Goal: Information Seeking & Learning: Learn about a topic

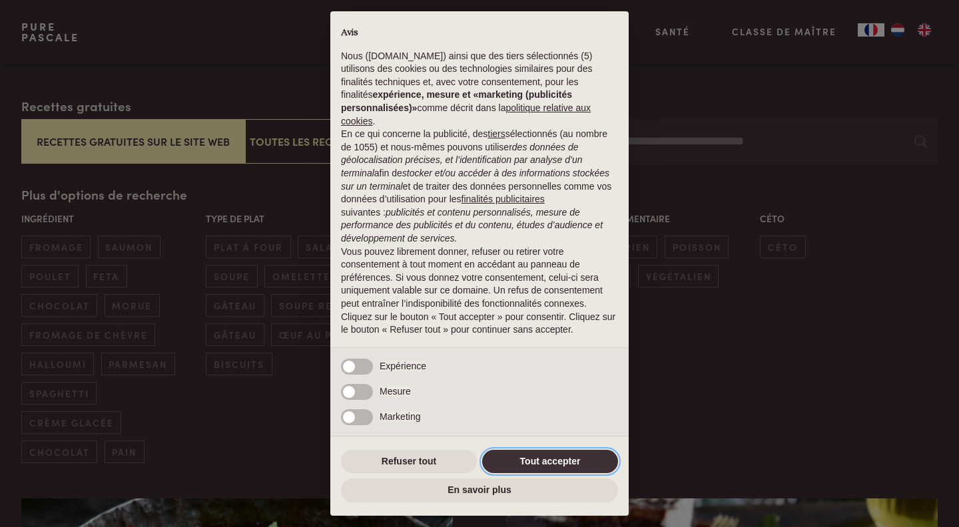
click at [528, 463] on button "Tout accepter" at bounding box center [550, 462] width 136 height 24
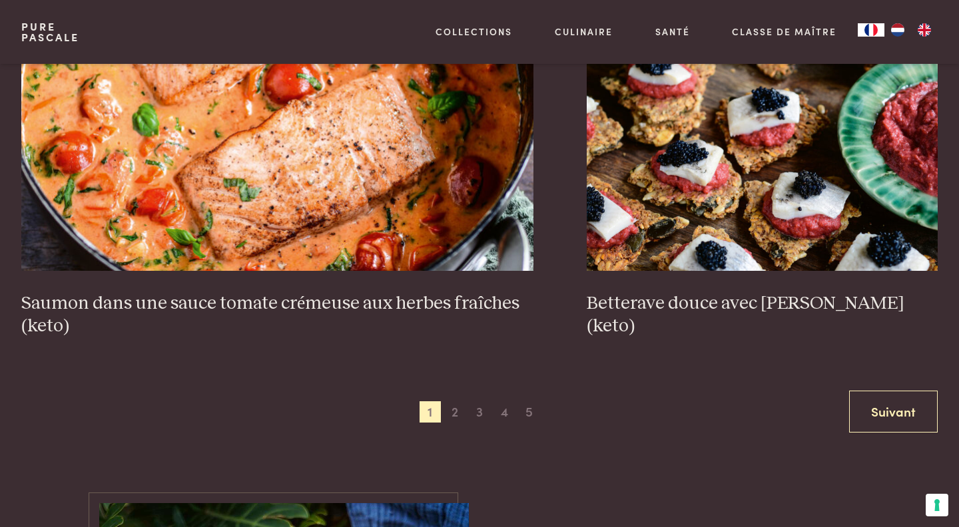
scroll to position [2566, 0]
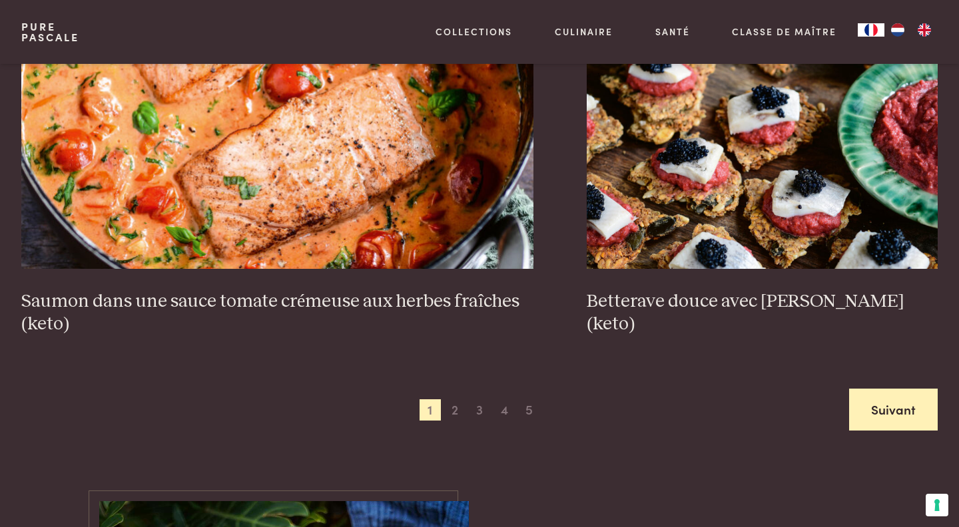
click at [864, 410] on link "Suivant" at bounding box center [893, 410] width 89 height 42
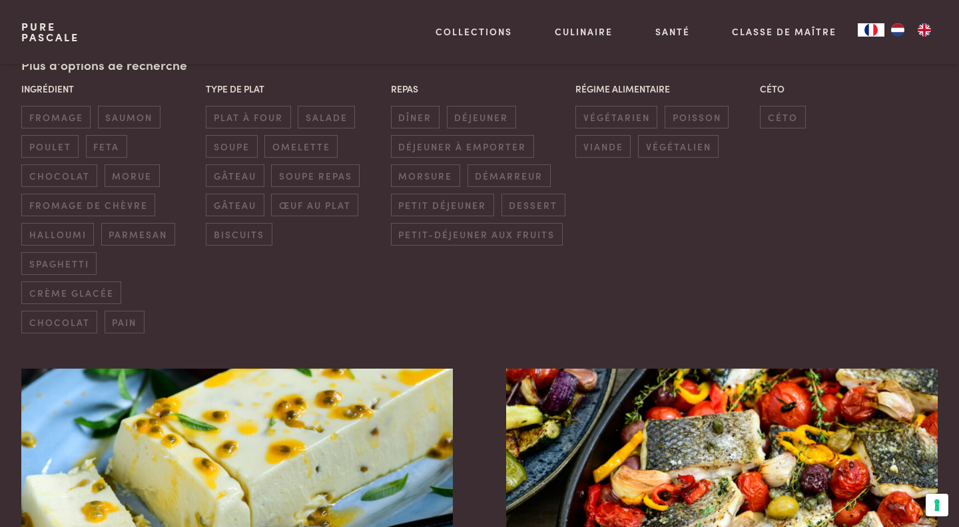
scroll to position [346, 0]
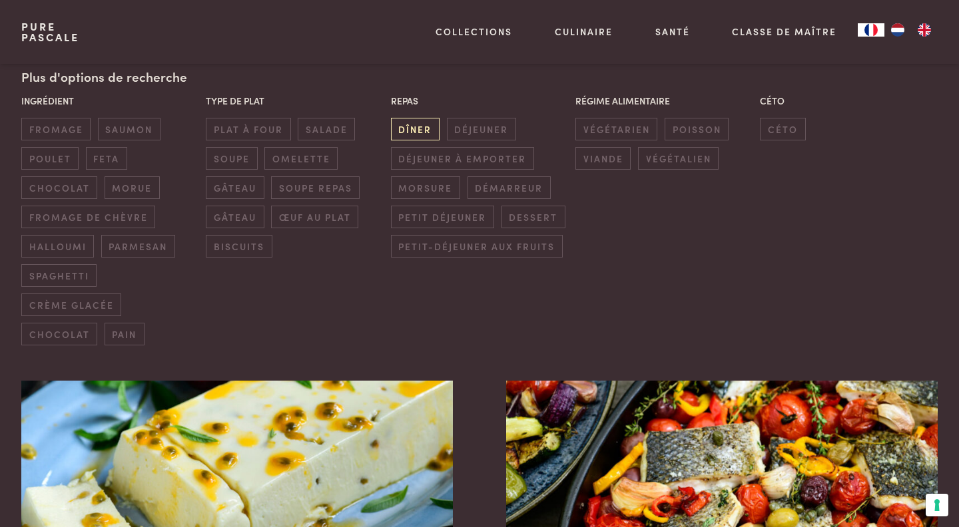
click at [426, 135] on span "dîner" at bounding box center [415, 129] width 49 height 22
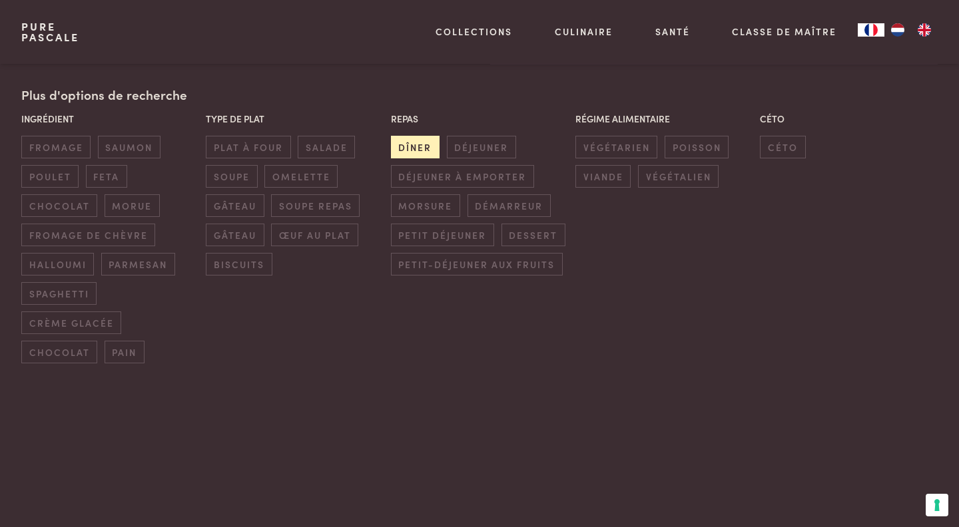
scroll to position [325, 0]
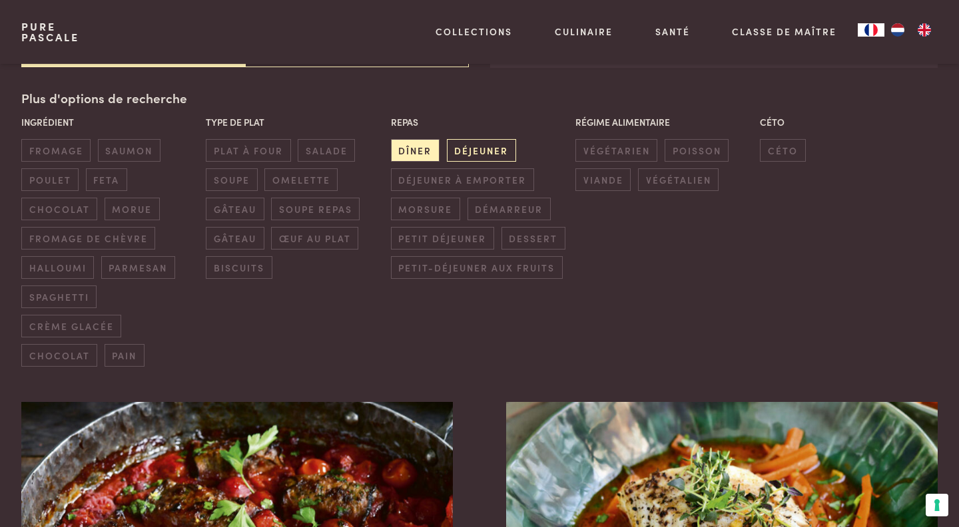
click at [466, 150] on span "déjeuner" at bounding box center [481, 150] width 69 height 22
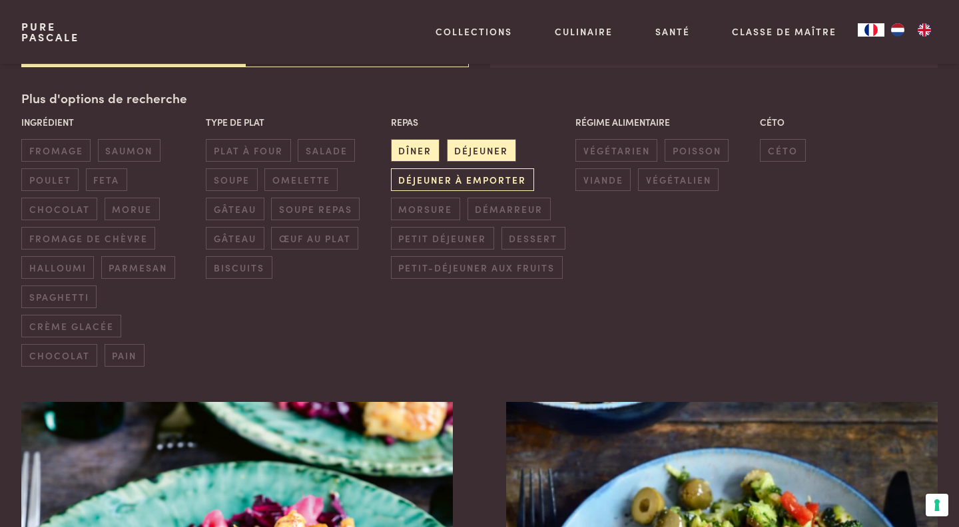
click at [487, 179] on span "déjeuner à emporter" at bounding box center [462, 179] width 143 height 22
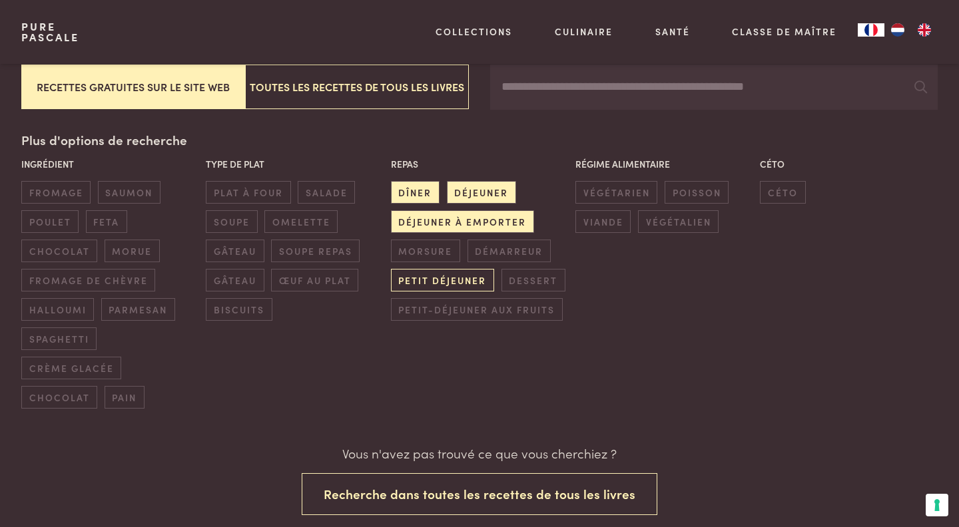
scroll to position [268, 0]
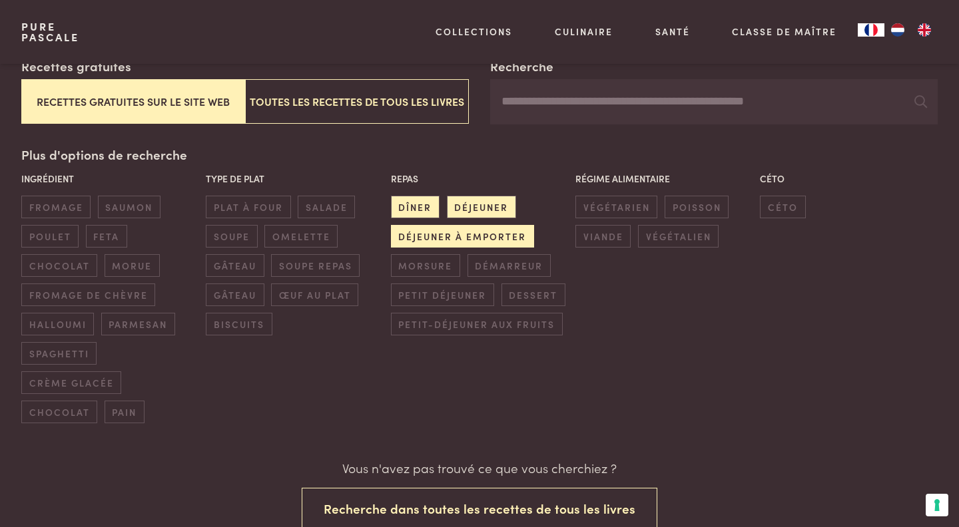
click at [457, 234] on span "déjeuner à emporter" at bounding box center [462, 236] width 143 height 22
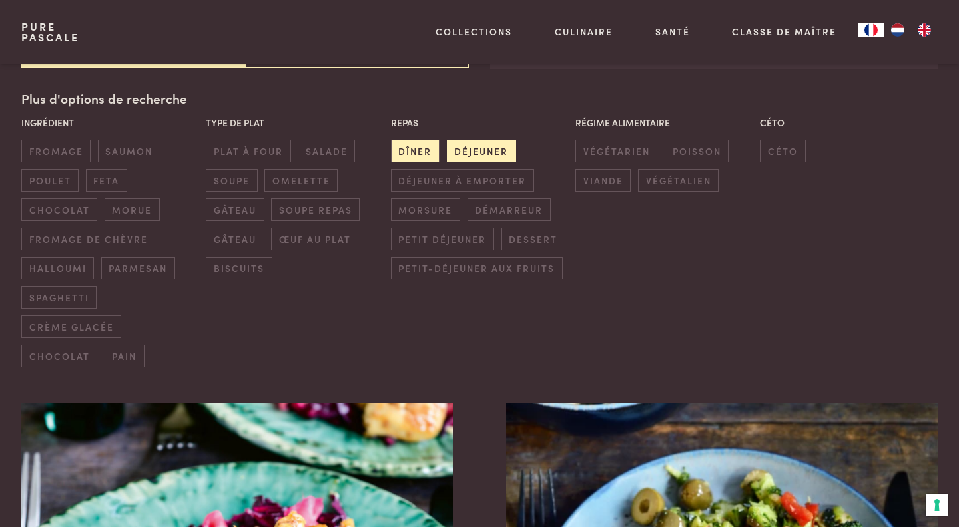
scroll to position [325, 0]
click at [481, 152] on span "déjeuner" at bounding box center [481, 150] width 69 height 22
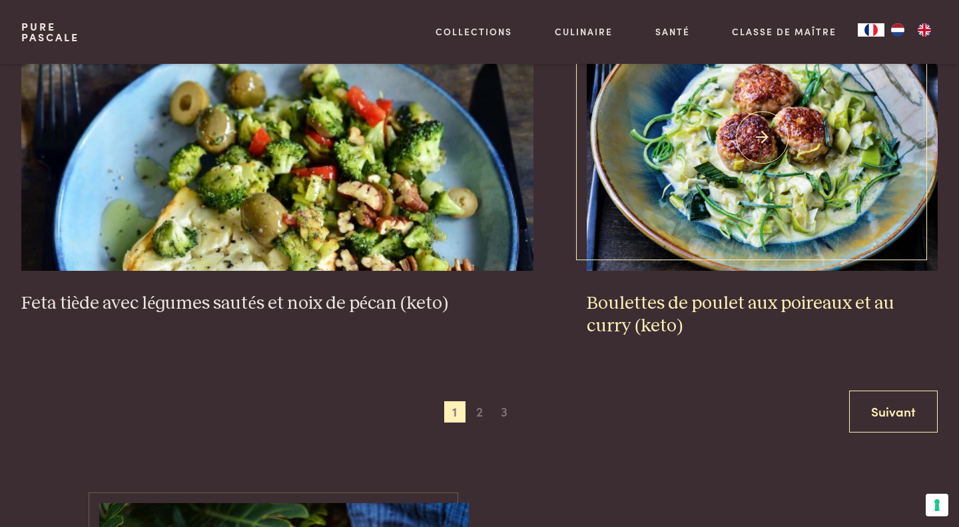
scroll to position [2623, 0]
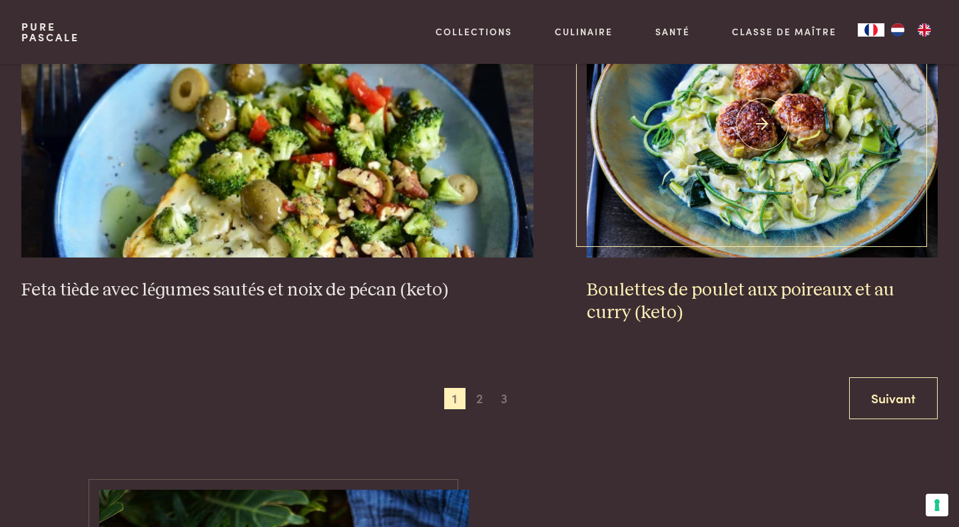
click at [694, 237] on img at bounding box center [762, 124] width 351 height 266
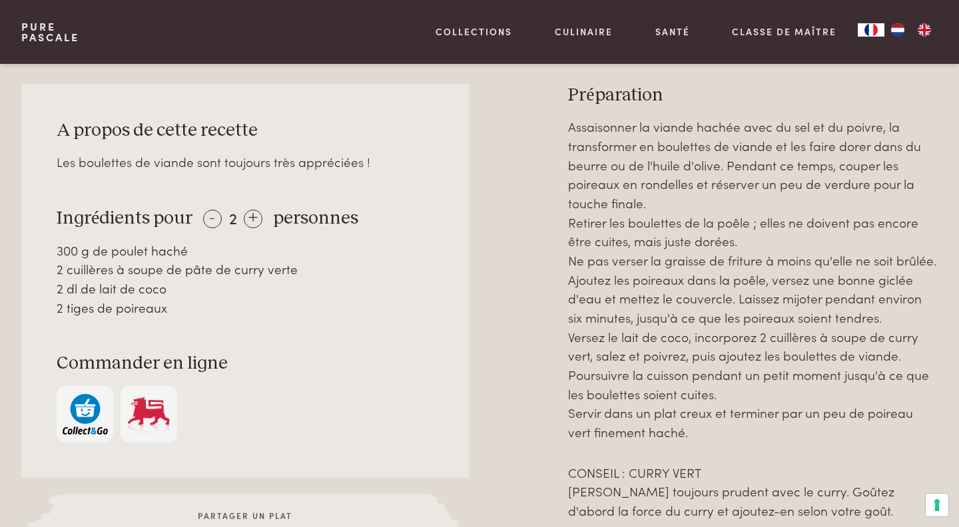
scroll to position [614, 0]
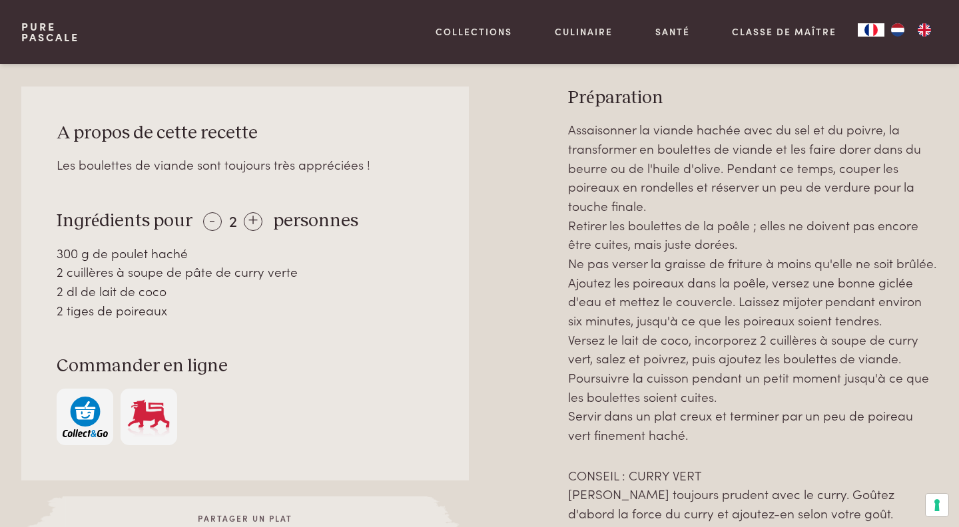
click at [92, 439] on button "button" at bounding box center [85, 417] width 57 height 57
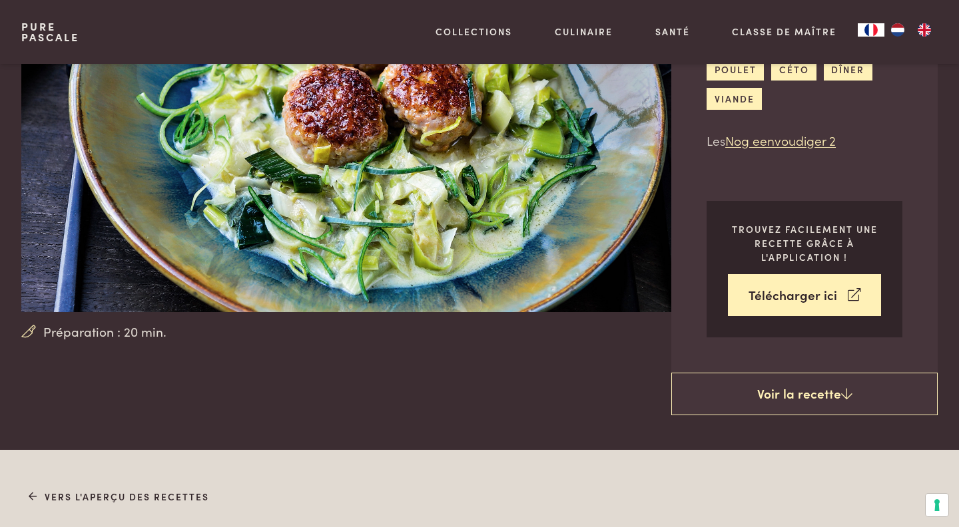
scroll to position [0, 0]
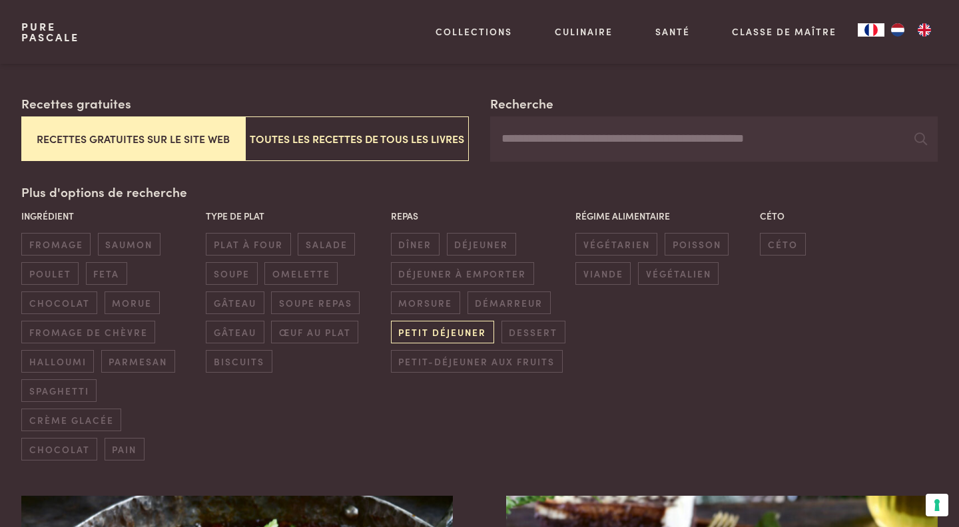
click at [455, 338] on span "petit déjeuner" at bounding box center [442, 332] width 103 height 22
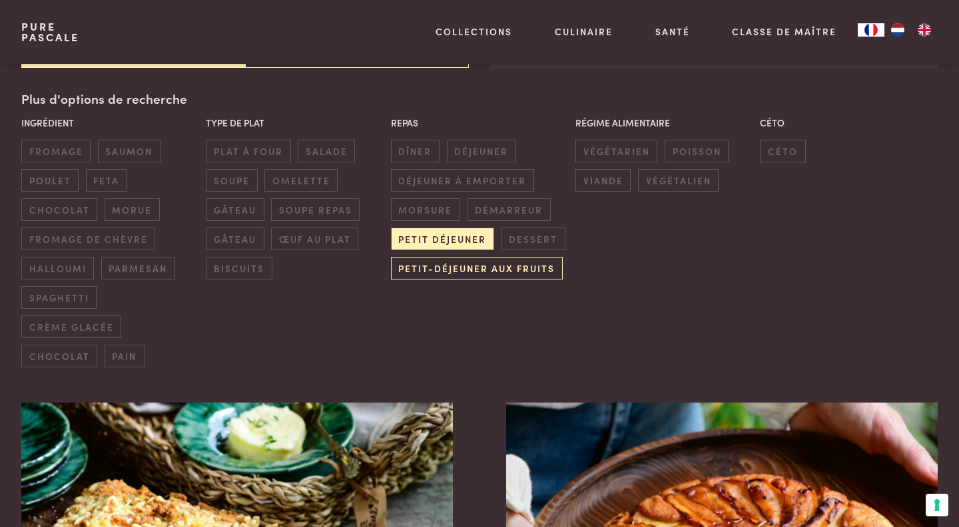
scroll to position [325, 0]
click at [500, 265] on span "petit-déjeuner aux fruits" at bounding box center [477, 267] width 172 height 22
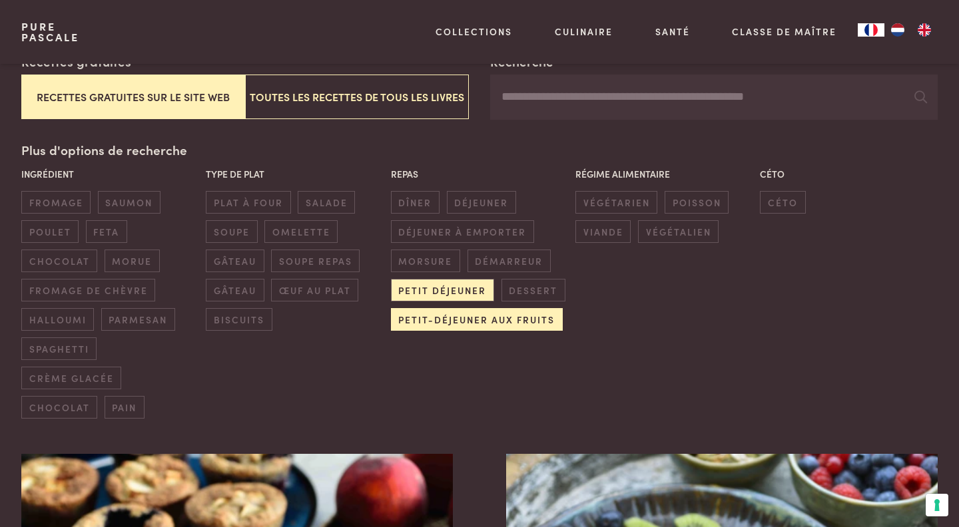
scroll to position [274, 0]
click at [501, 316] on span "petit-déjeuner aux fruits" at bounding box center [477, 319] width 172 height 22
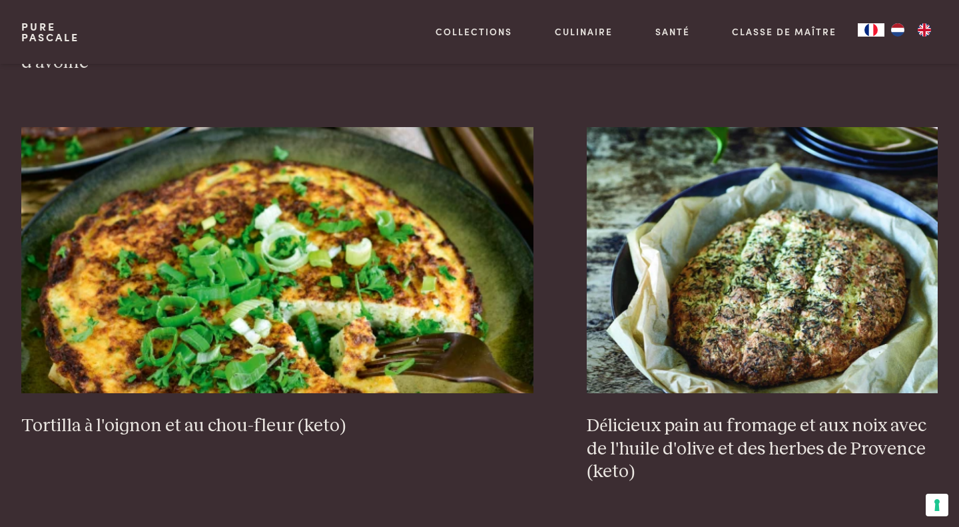
scroll to position [1350, 0]
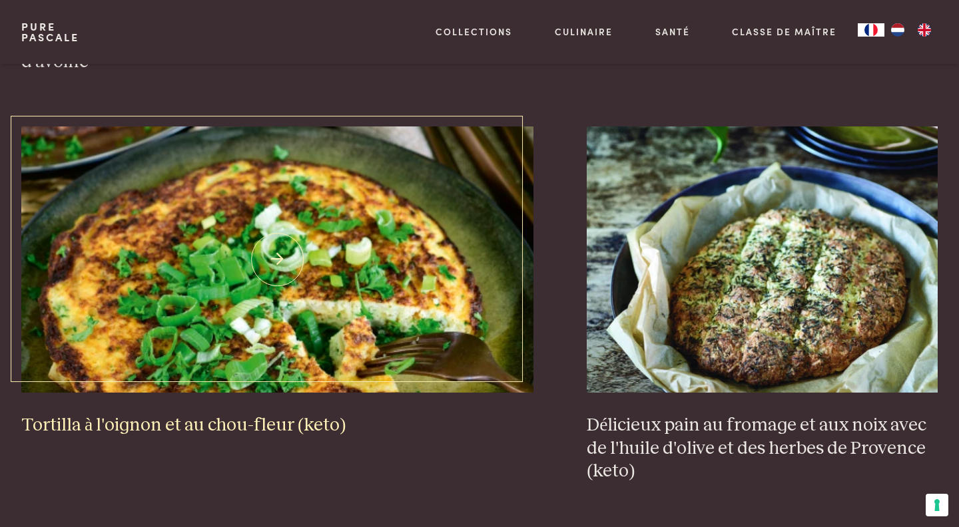
click at [437, 239] on img at bounding box center [277, 260] width 513 height 266
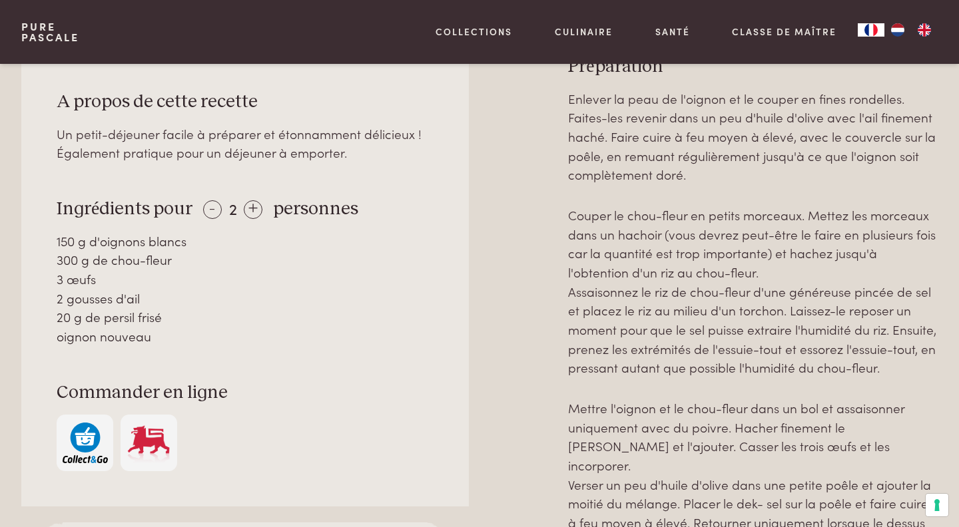
scroll to position [682, 0]
click at [97, 447] on img "button" at bounding box center [85, 441] width 45 height 41
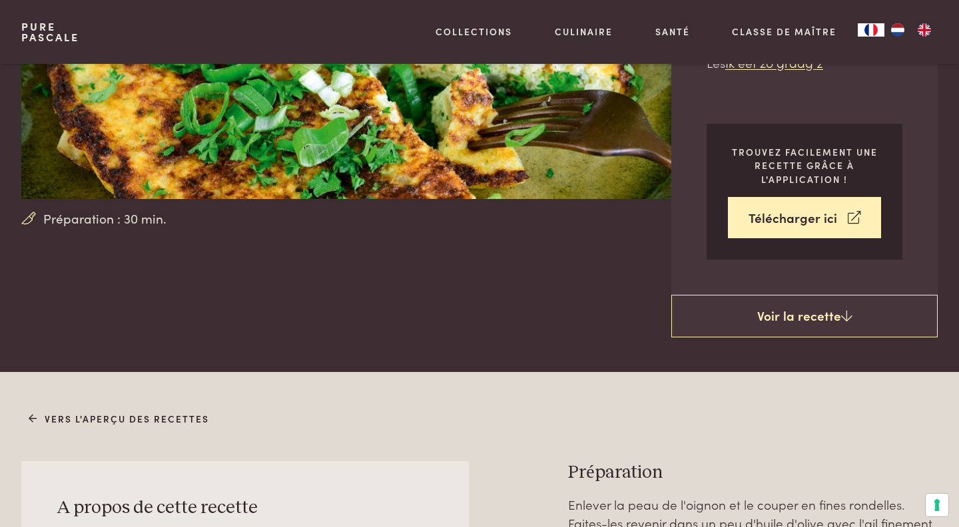
scroll to position [208, 0]
